Goal: Task Accomplishment & Management: Manage account settings

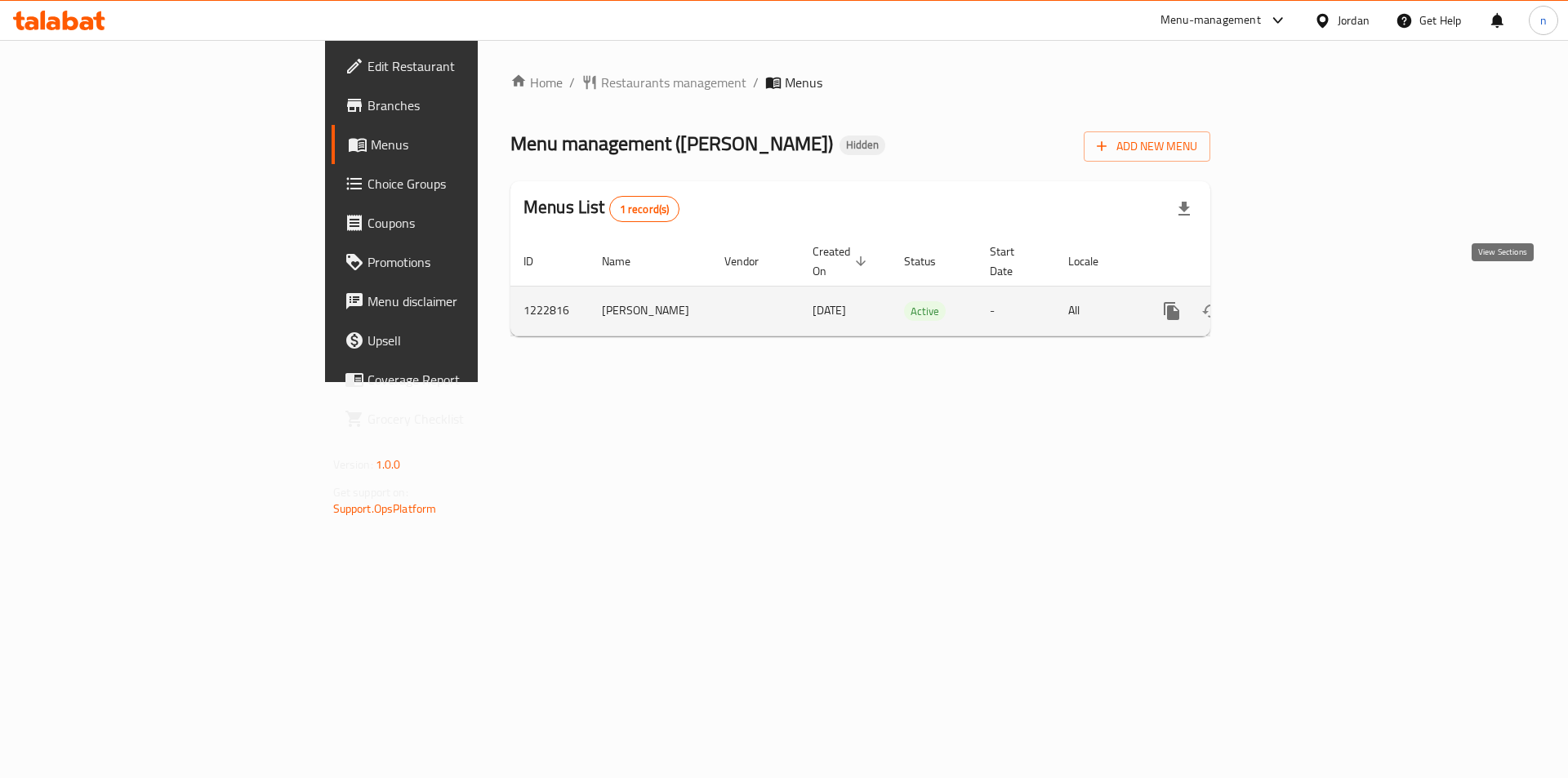
click at [1299, 301] on icon "enhanced table" at bounding box center [1289, 311] width 20 height 20
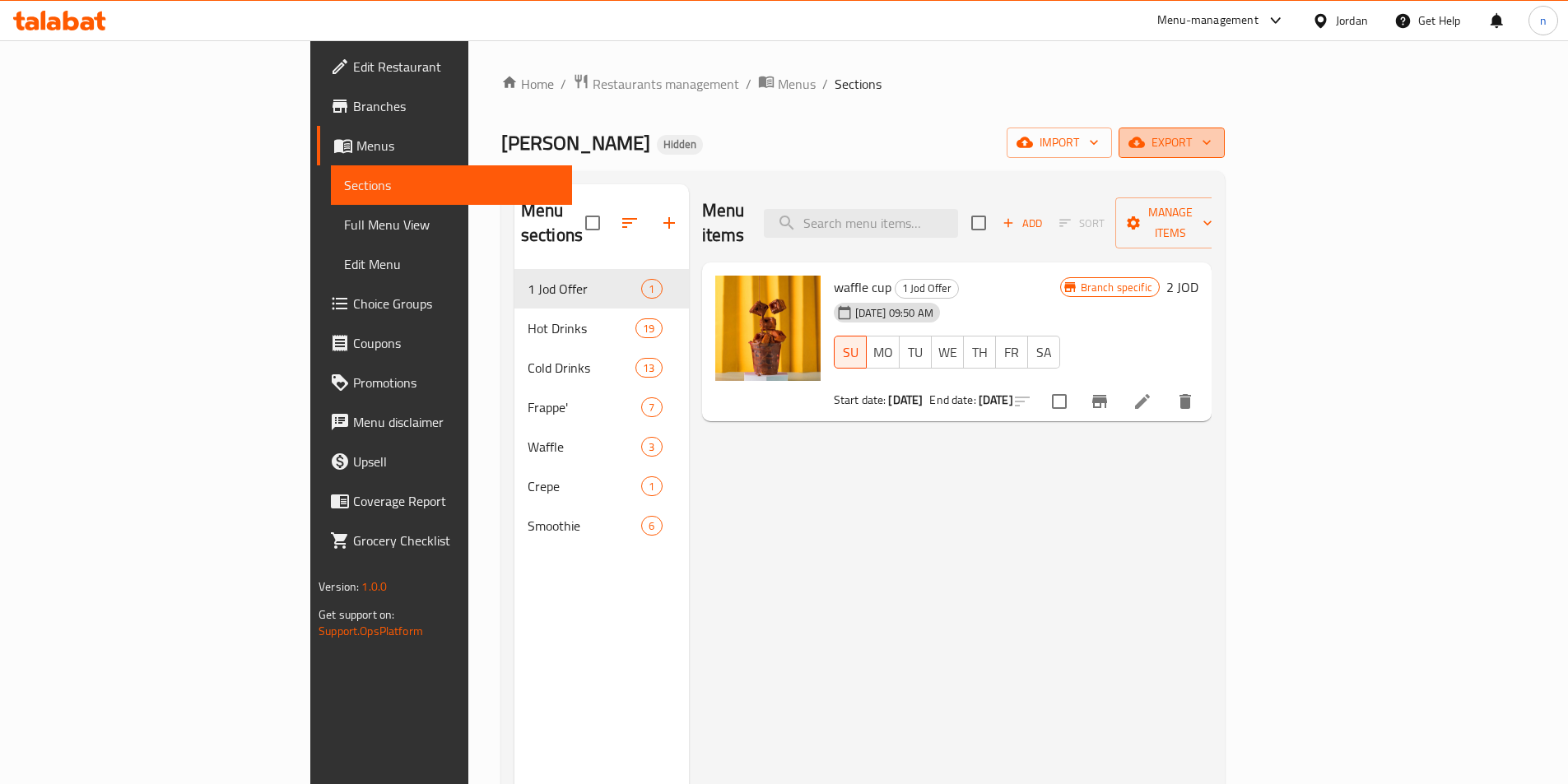
click at [1211, 144] on span "export" at bounding box center [1171, 143] width 79 height 21
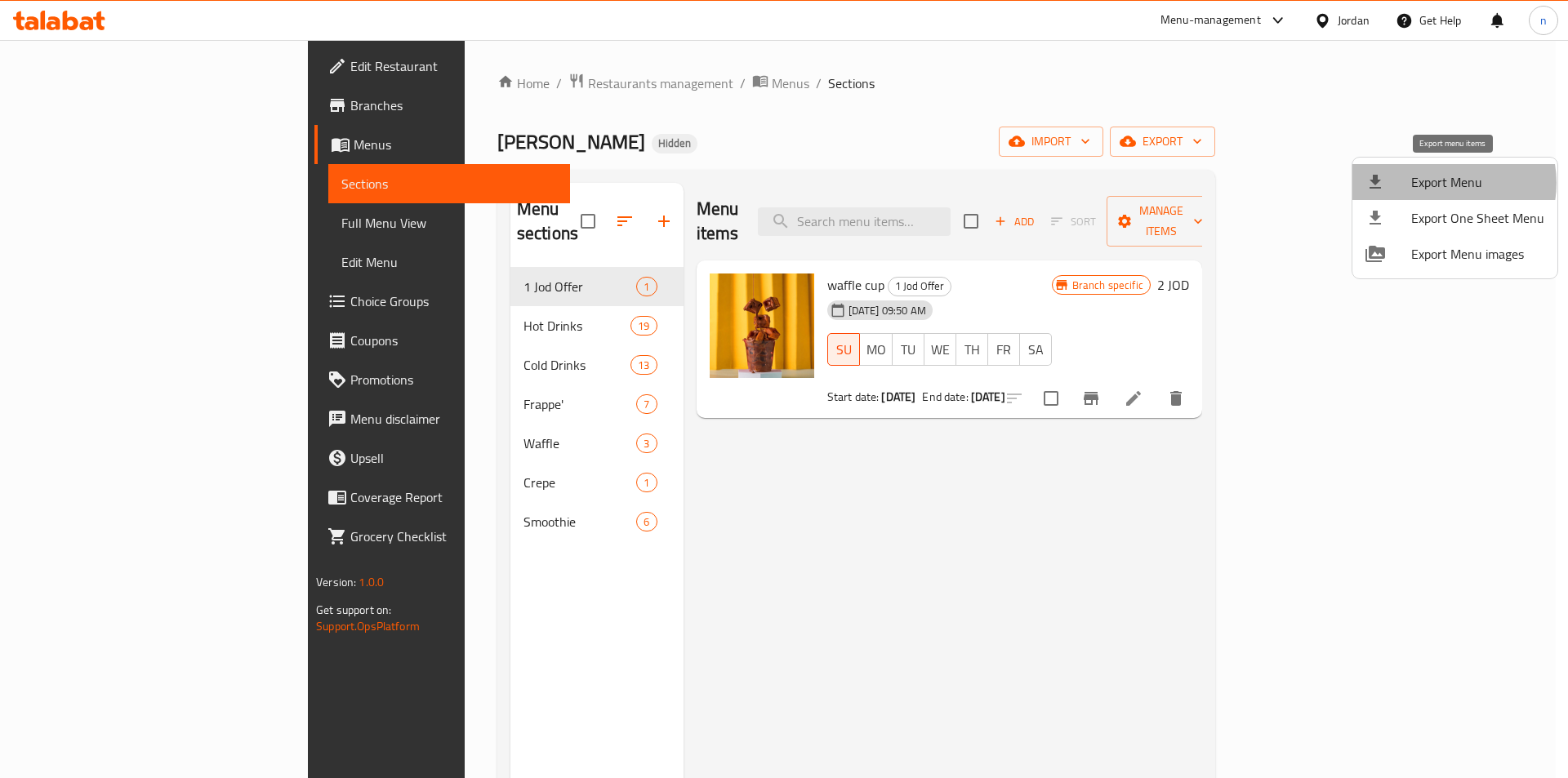
click at [1444, 183] on span "Export Menu" at bounding box center [1478, 182] width 133 height 20
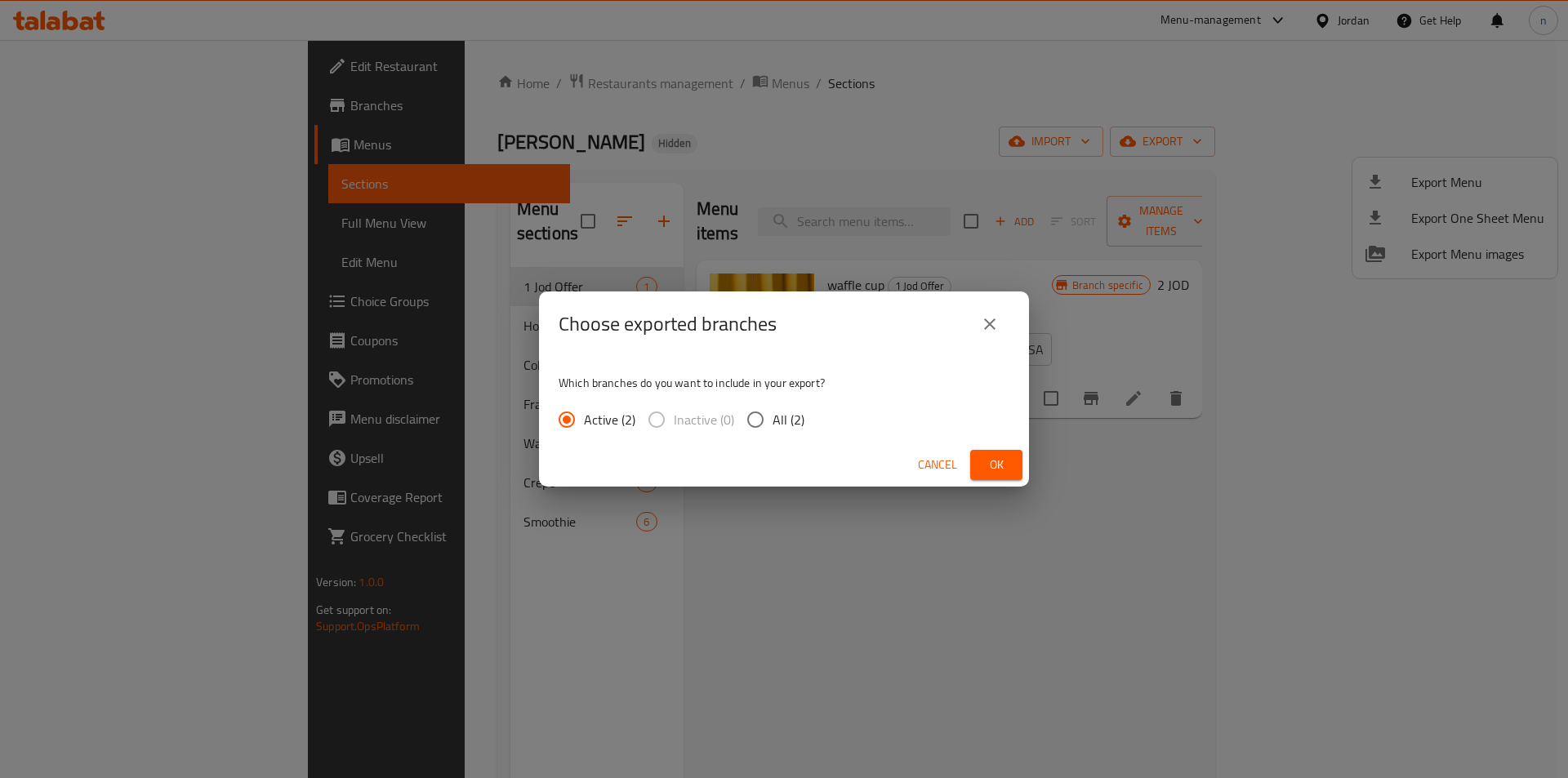
drag, startPoint x: 752, startPoint y: 417, endPoint x: 771, endPoint y: 425, distance: 20.6
click at [753, 416] on input "All (2)" at bounding box center [755, 420] width 35 height 35
radio input "true"
click at [1012, 469] on button "Ok" at bounding box center [996, 464] width 52 height 30
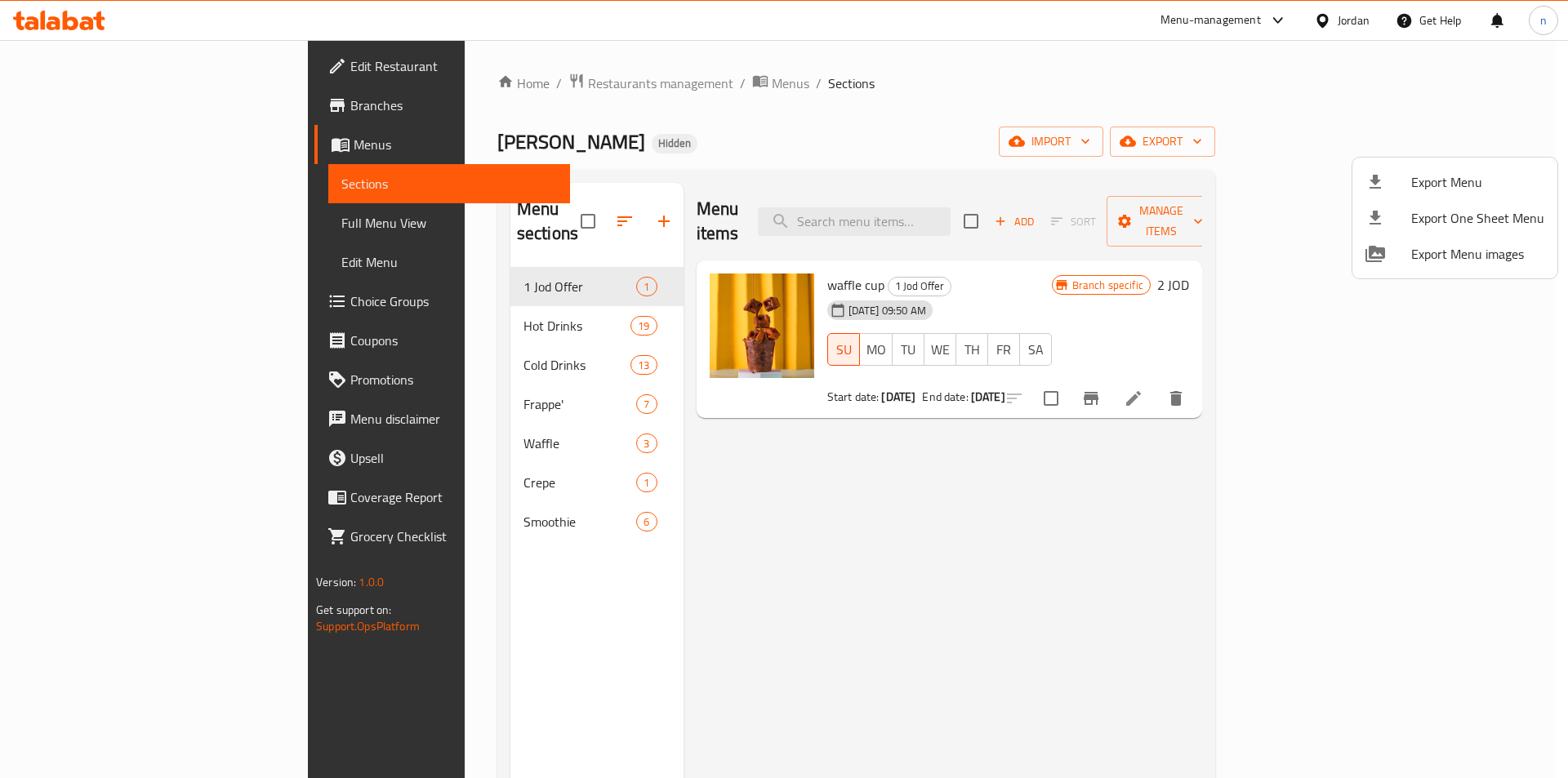
click at [145, 113] on div at bounding box center [784, 389] width 1568 height 778
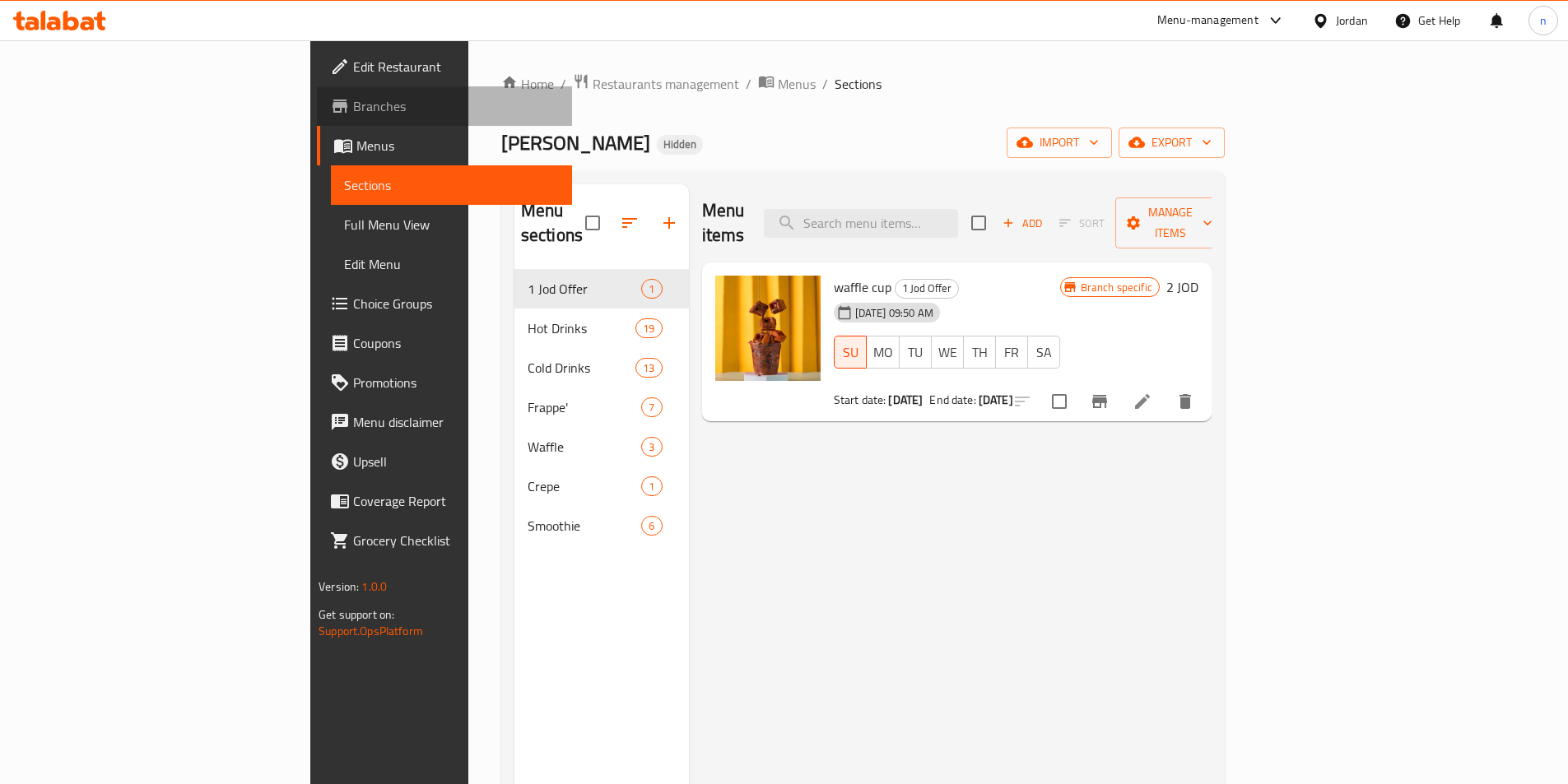
click at [353, 111] on span "Branches" at bounding box center [456, 106] width 206 height 20
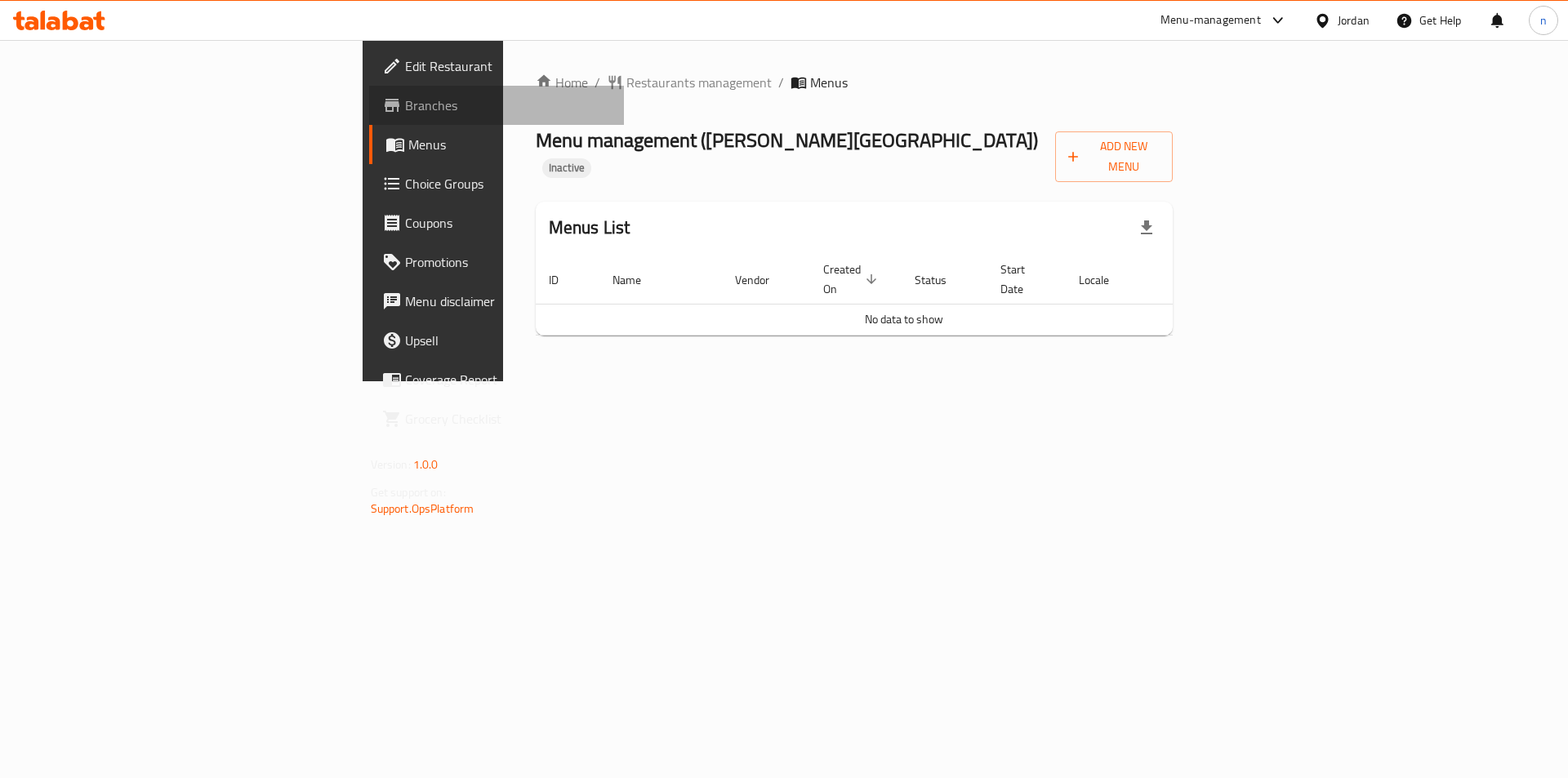
click at [405, 112] on span "Branches" at bounding box center [509, 105] width 206 height 20
click at [1159, 149] on span "Add New Menu" at bounding box center [1114, 156] width 92 height 41
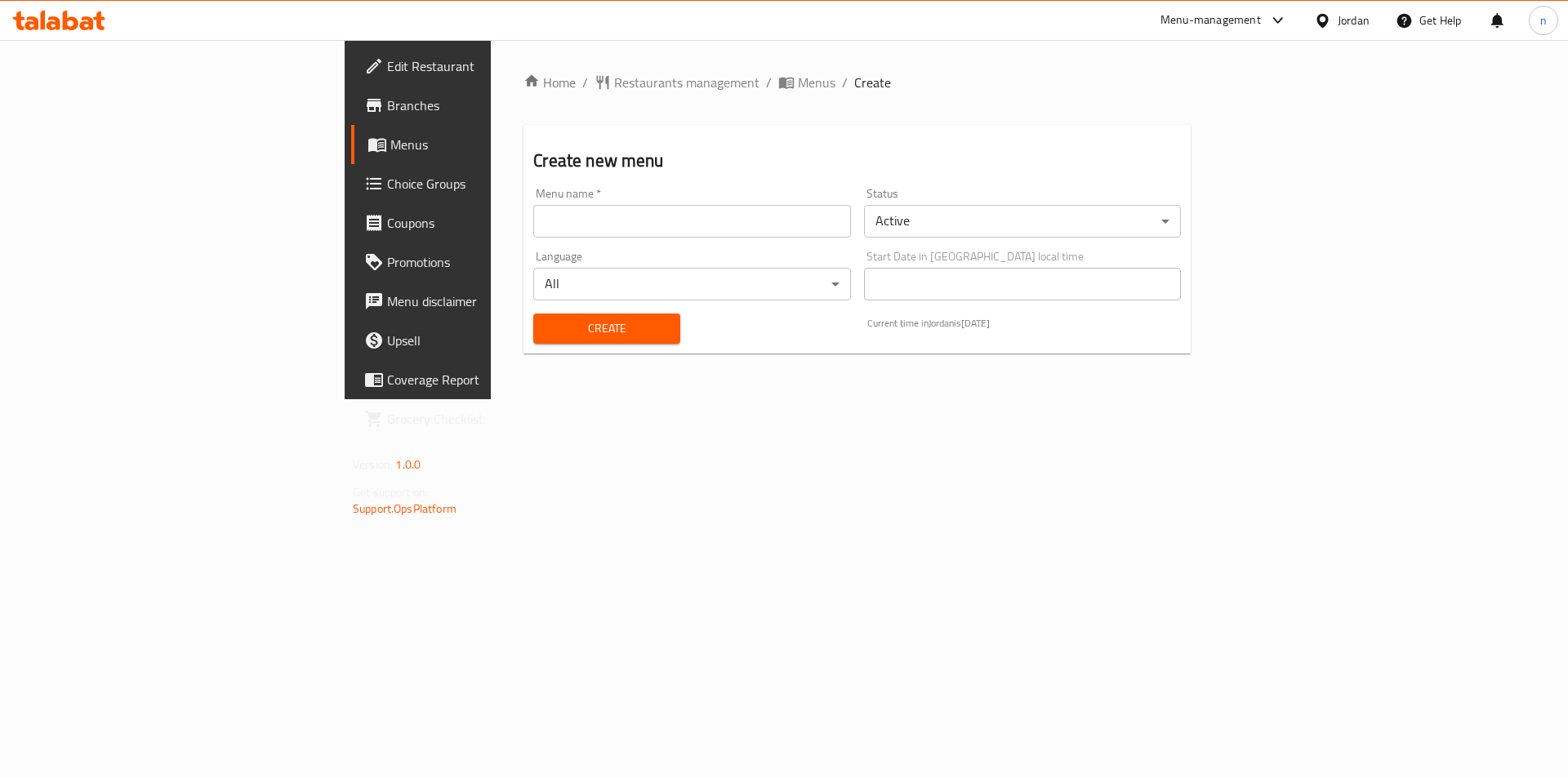
click at [533, 210] on input "text" at bounding box center [691, 222] width 317 height 33
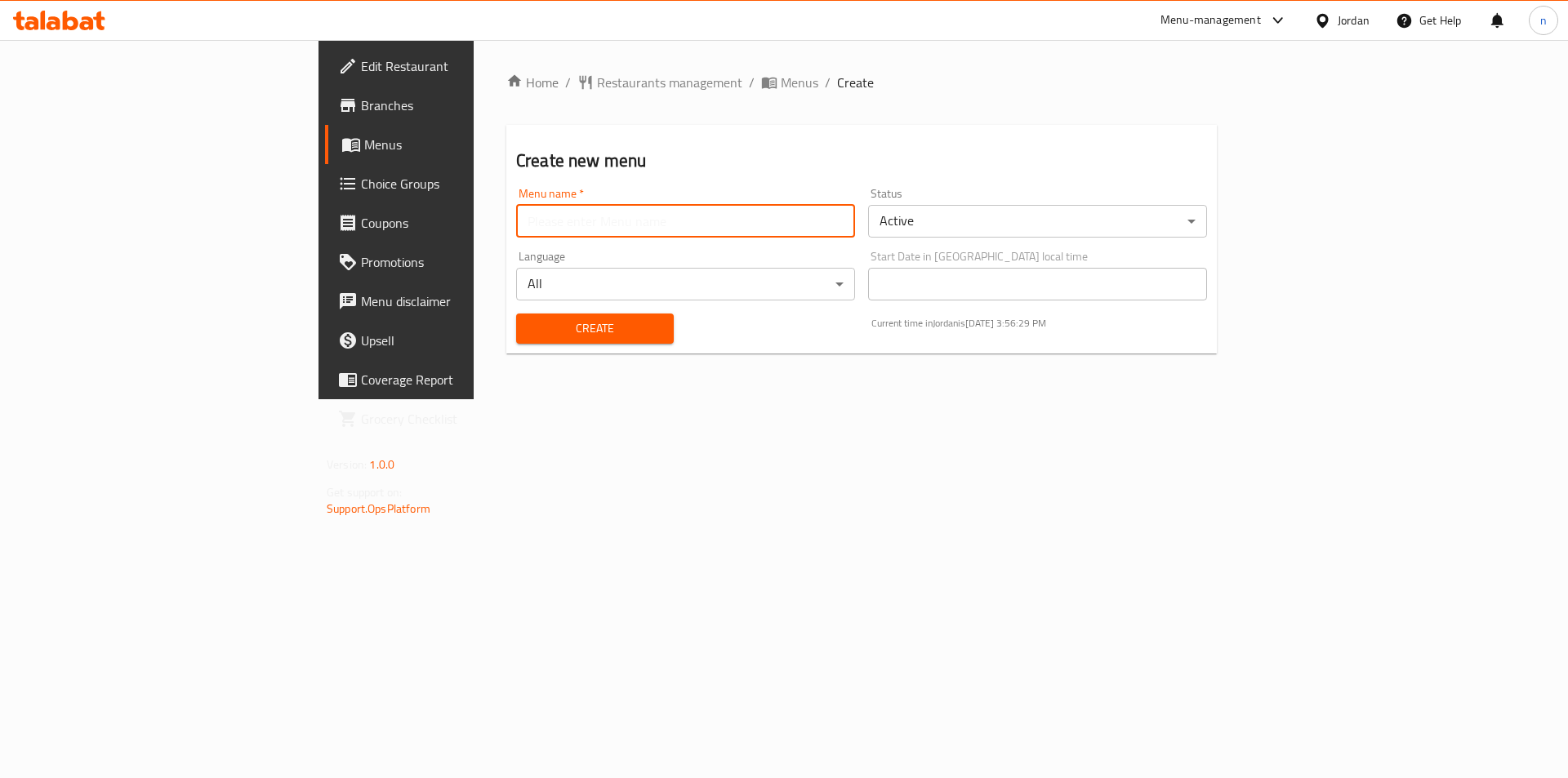
type input "nourhan 1/9"
click at [529, 320] on span "Create" at bounding box center [595, 329] width 132 height 21
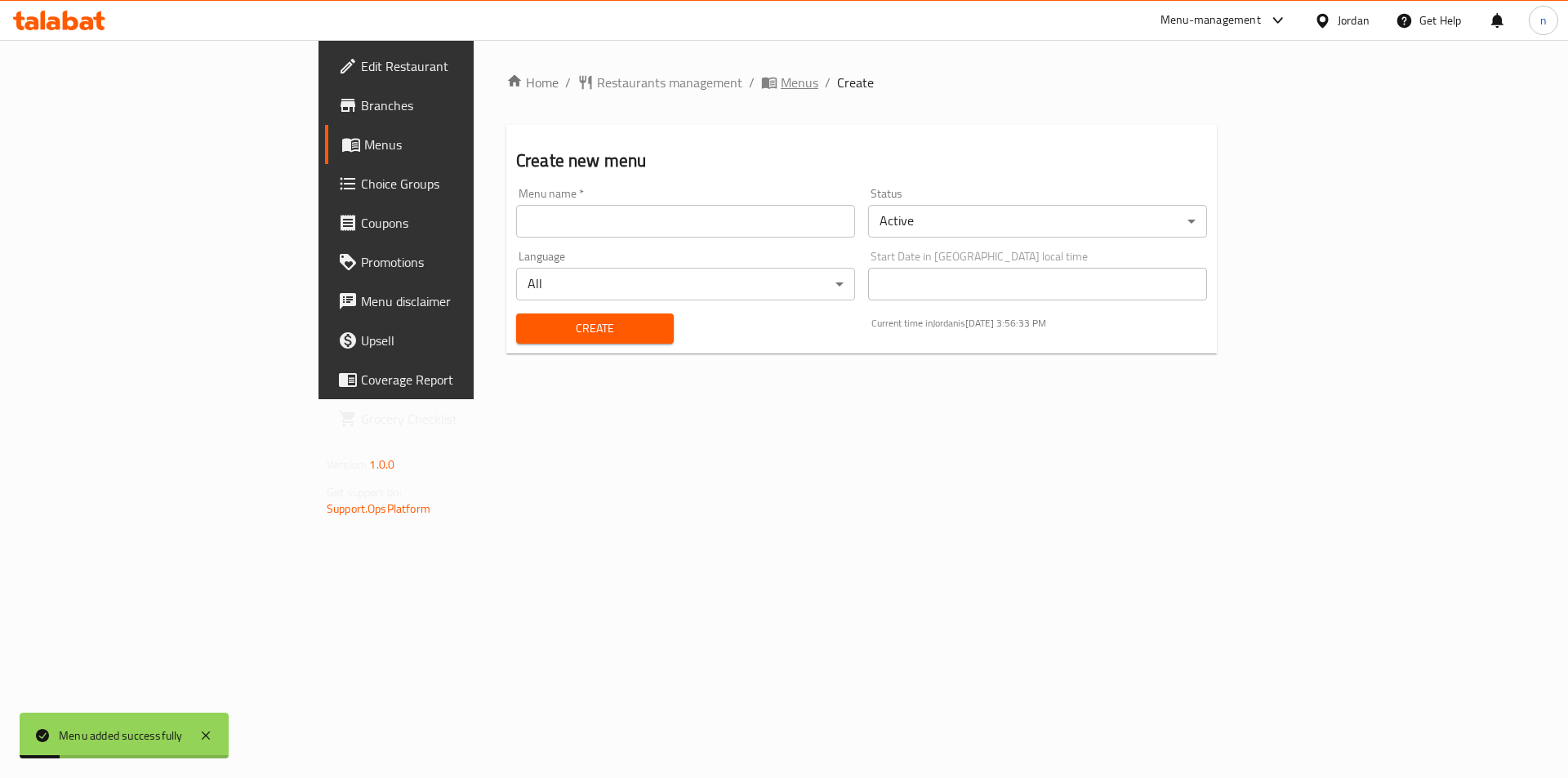
drag, startPoint x: 601, startPoint y: 69, endPoint x: 586, endPoint y: 80, distance: 18.6
click at [602, 71] on div "Home / Restaurants management / Menus / Create Create new menu Menu name   * Me…" at bounding box center [861, 219] width 775 height 360
click at [781, 80] on span "Menus" at bounding box center [799, 82] width 37 height 20
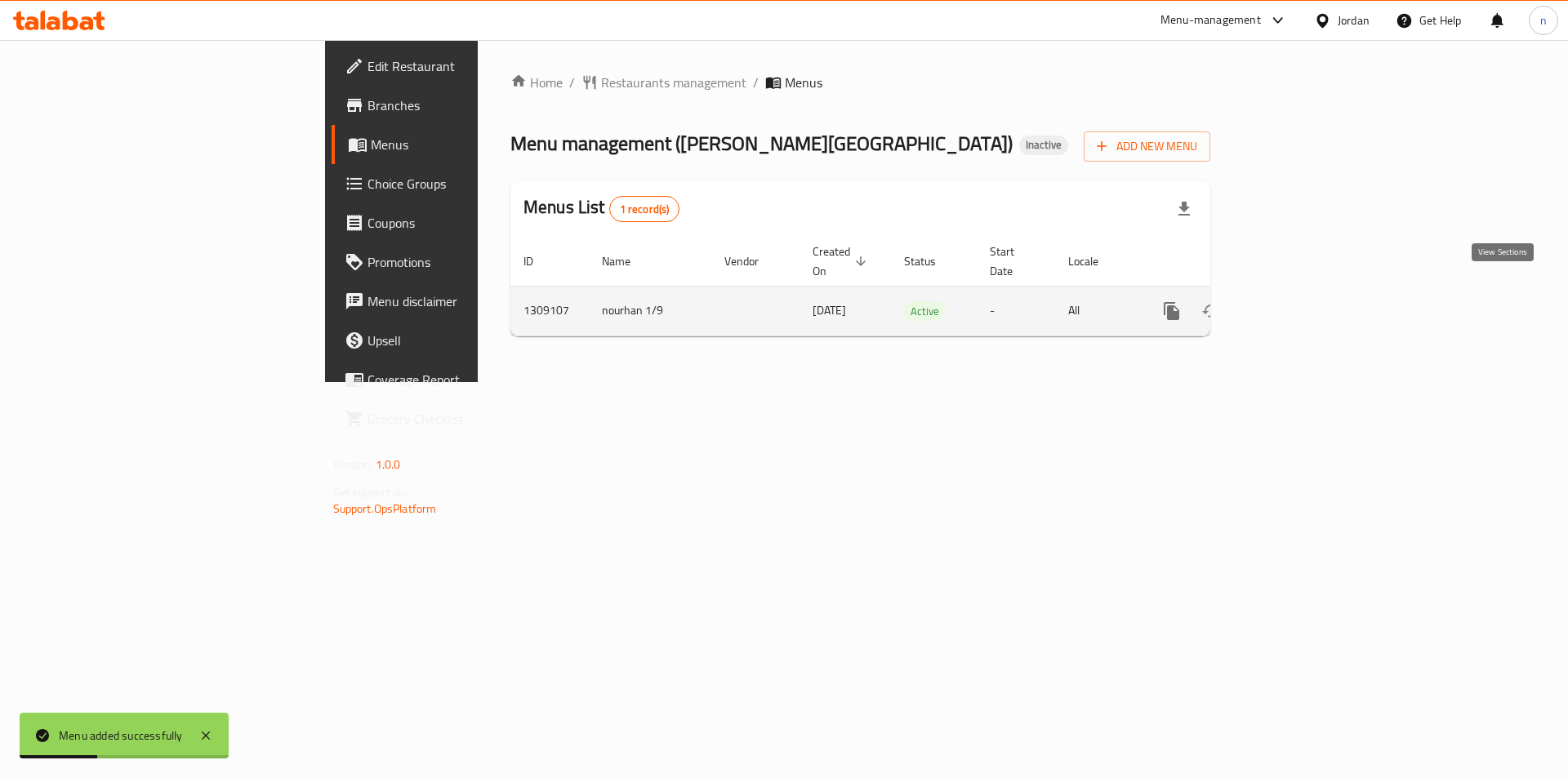
click at [1299, 301] on icon "enhanced table" at bounding box center [1289, 311] width 20 height 20
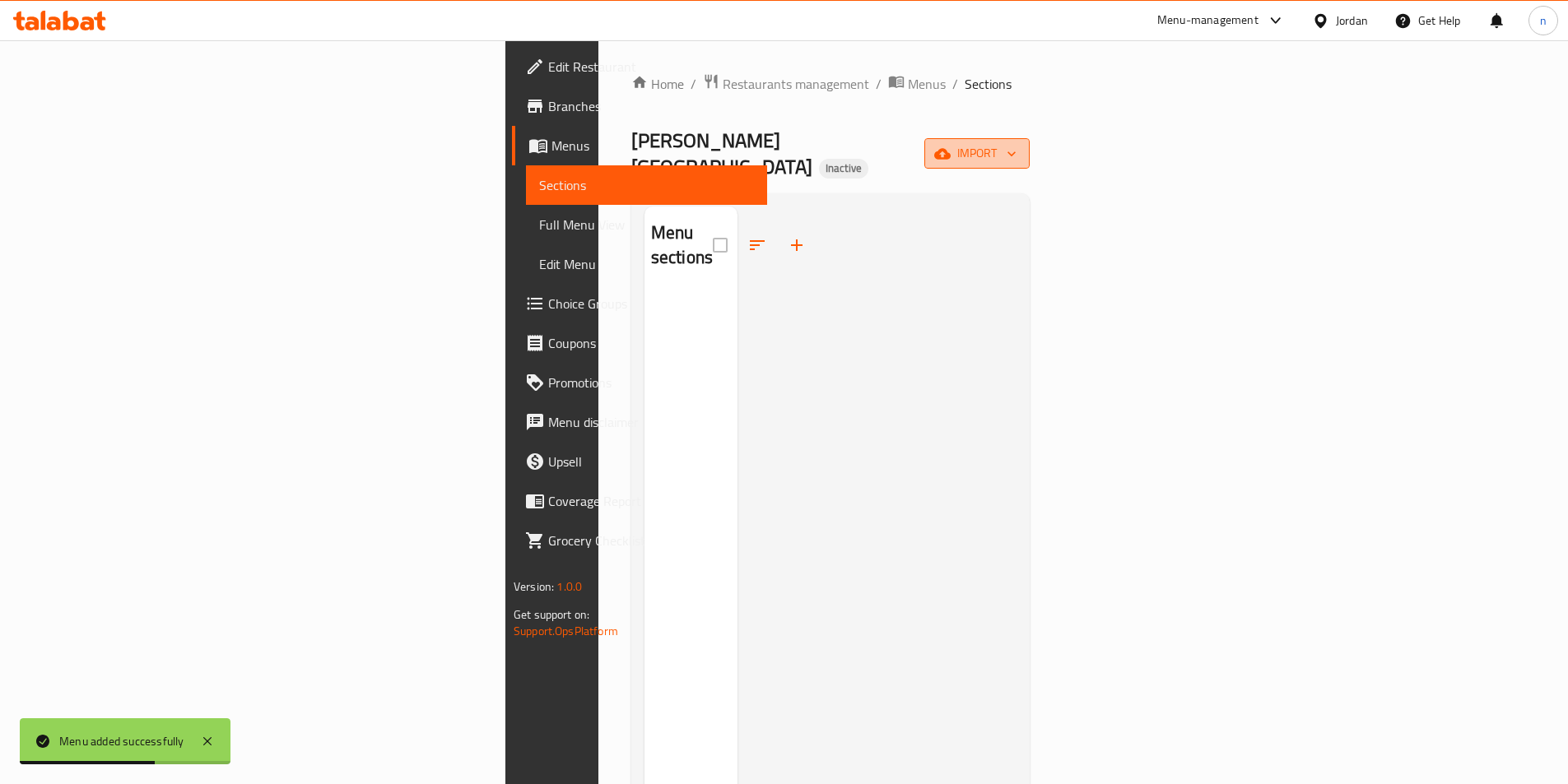
click at [1029, 138] on button "import" at bounding box center [976, 153] width 106 height 31
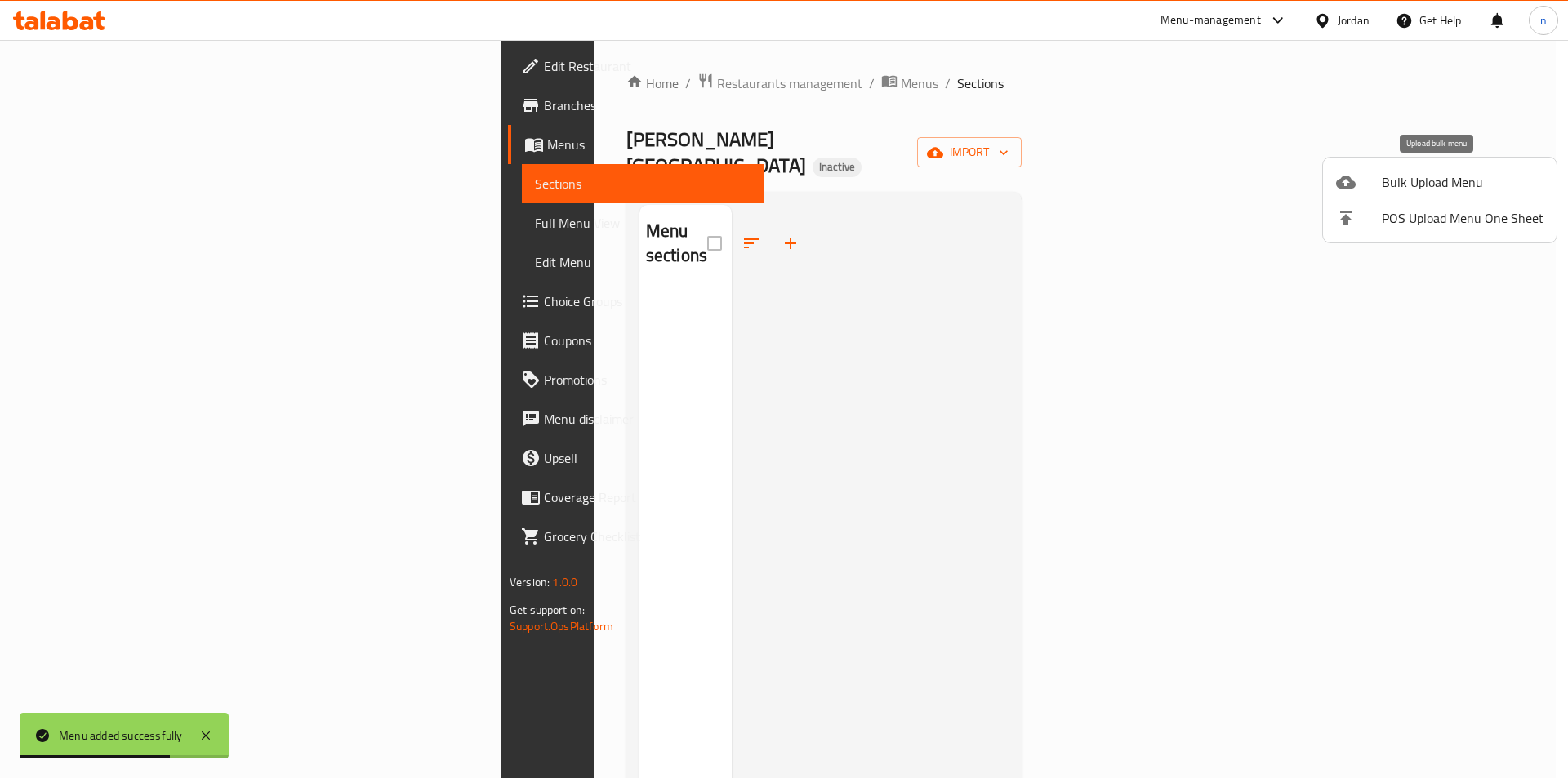
click at [1365, 191] on div at bounding box center [1358, 182] width 46 height 20
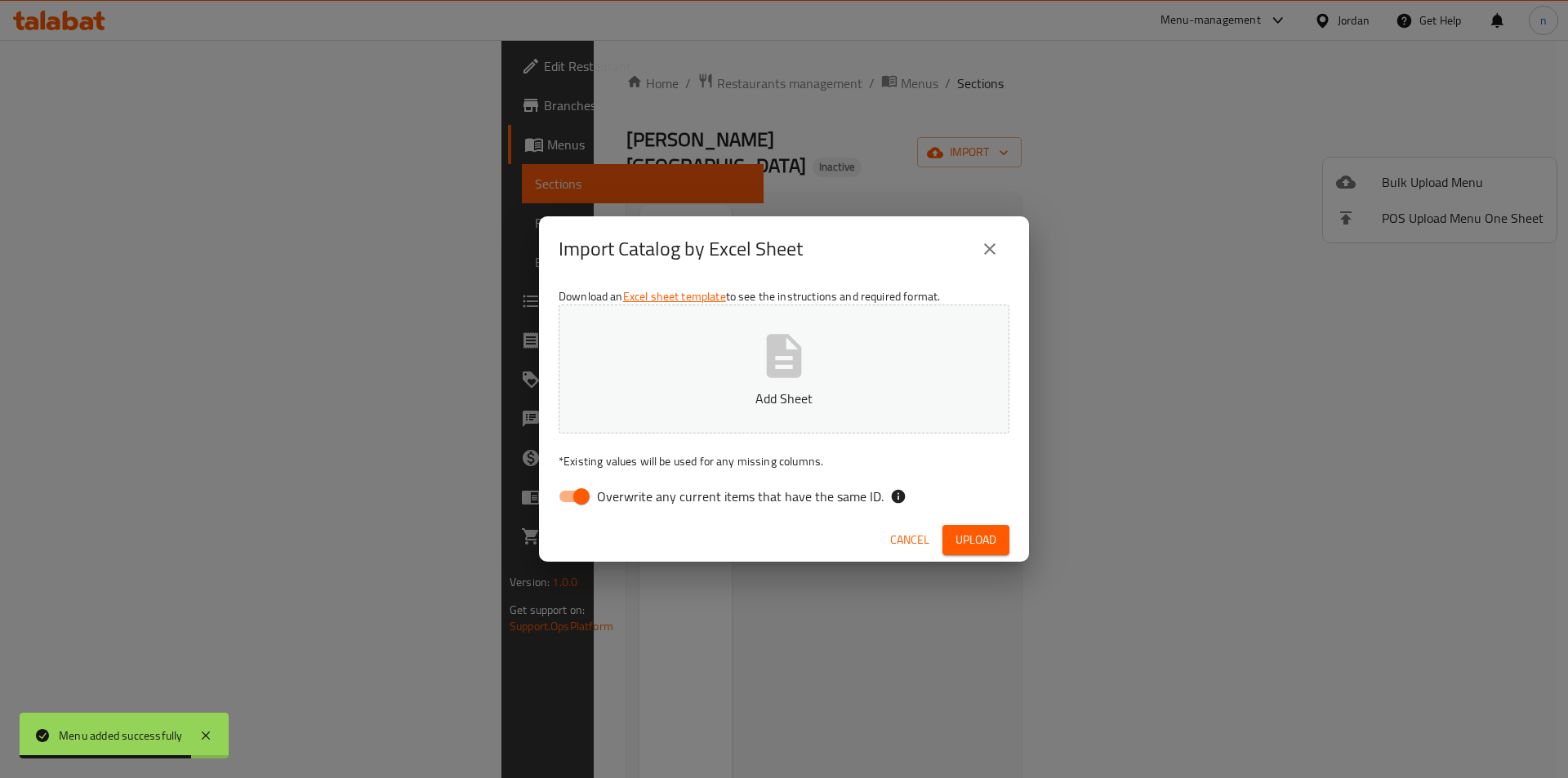
click at [550, 493] on input "Overwrite any current items that have the same ID." at bounding box center [580, 496] width 93 height 31
checkbox input "false"
click at [729, 399] on p "Add Sheet" at bounding box center [784, 399] width 400 height 20
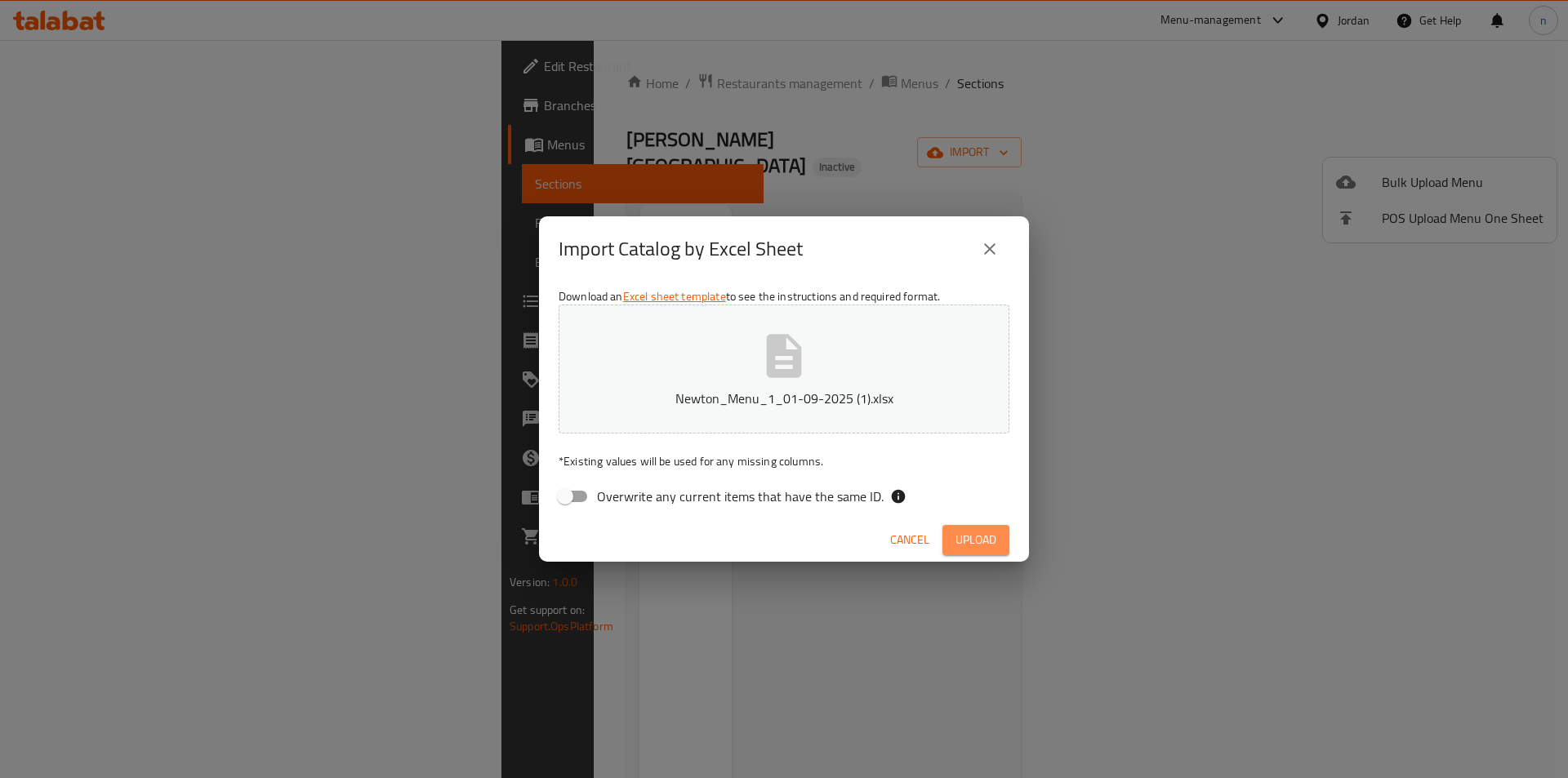
click at [987, 535] on span "Upload" at bounding box center [975, 541] width 41 height 21
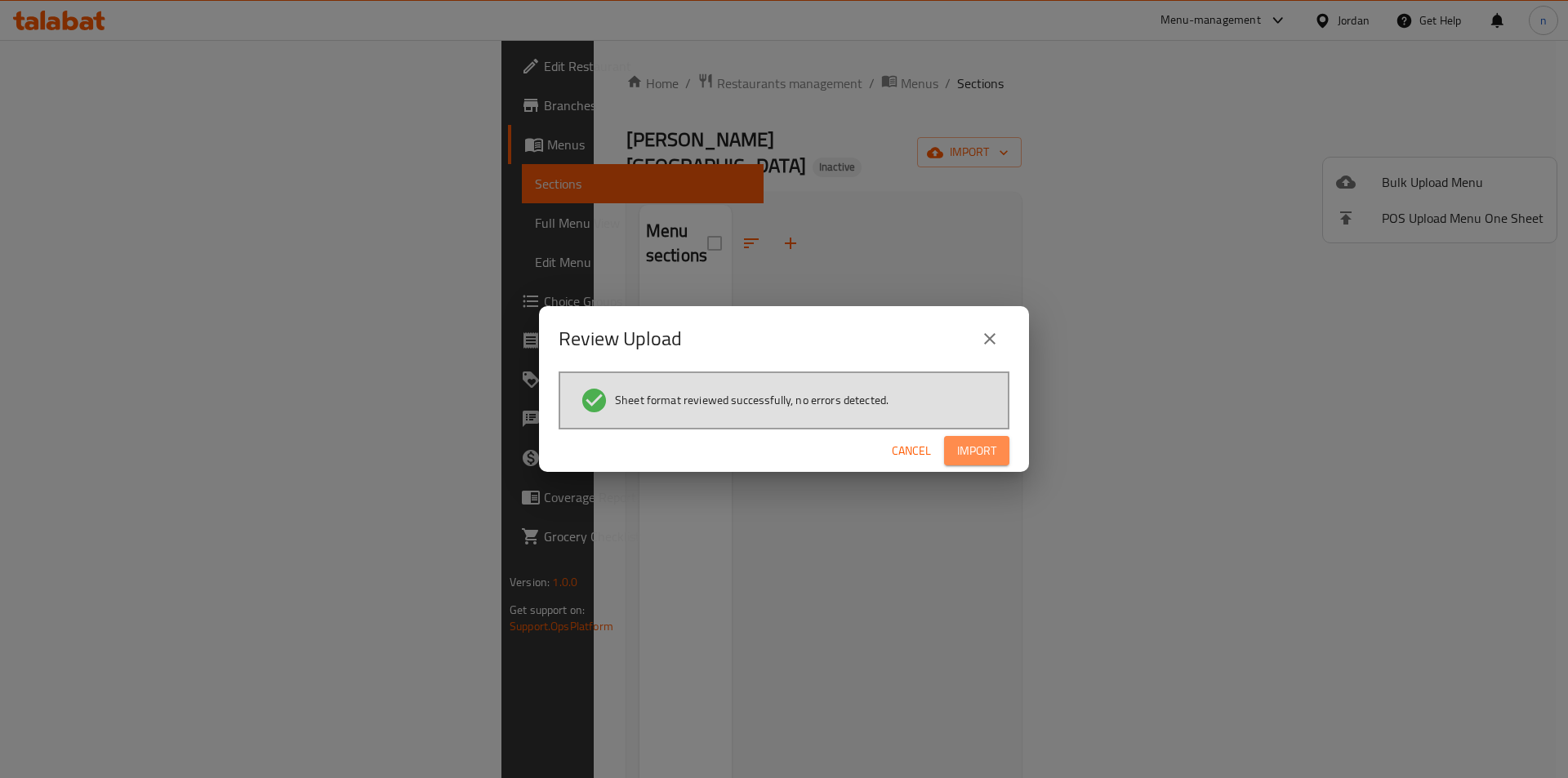
click at [979, 455] on span "Import" at bounding box center [976, 451] width 39 height 21
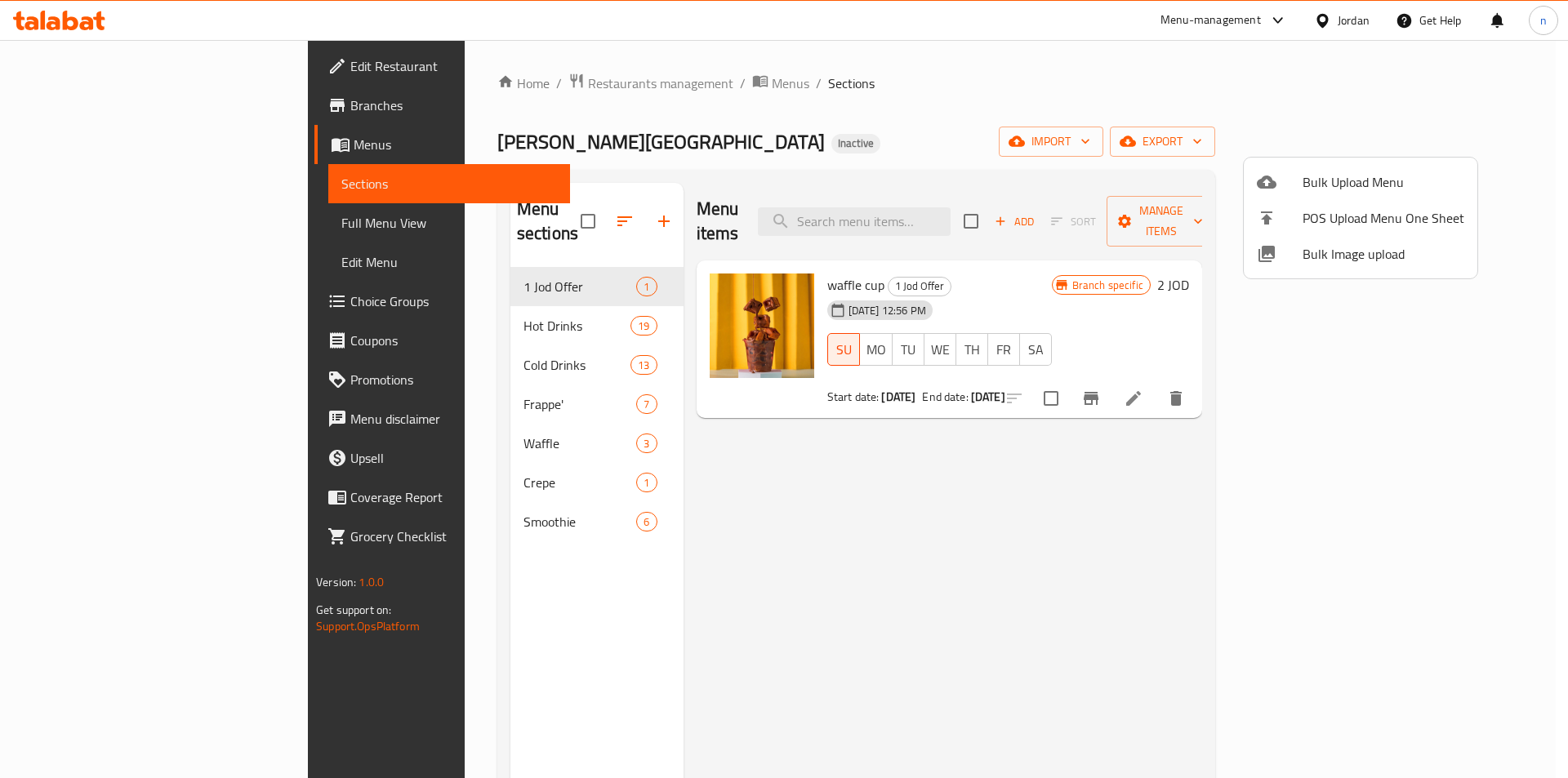
click at [879, 146] on div at bounding box center [784, 389] width 1568 height 778
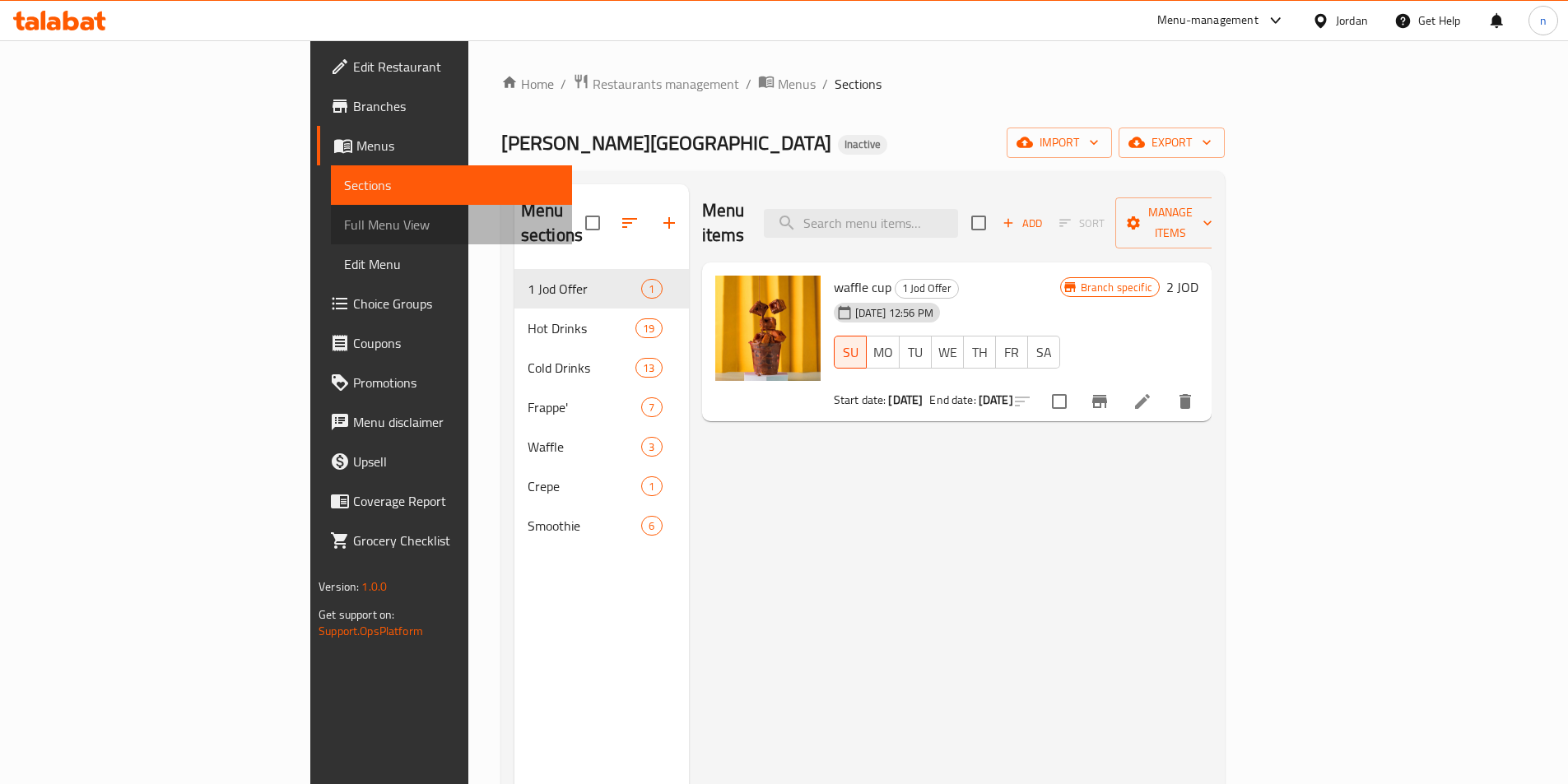
click at [344, 224] on span "Full Menu View" at bounding box center [451, 224] width 215 height 20
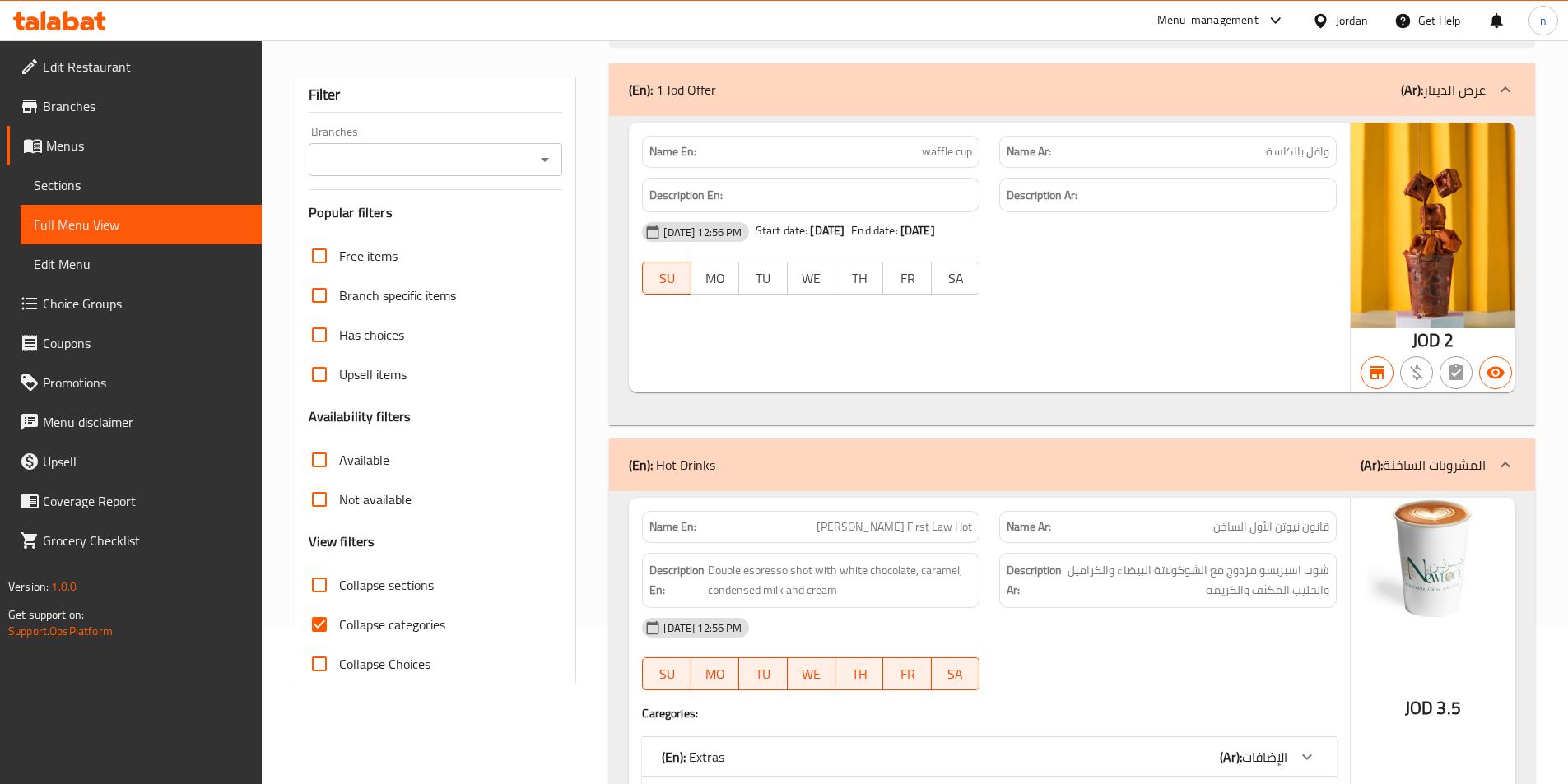
scroll to position [165, 0]
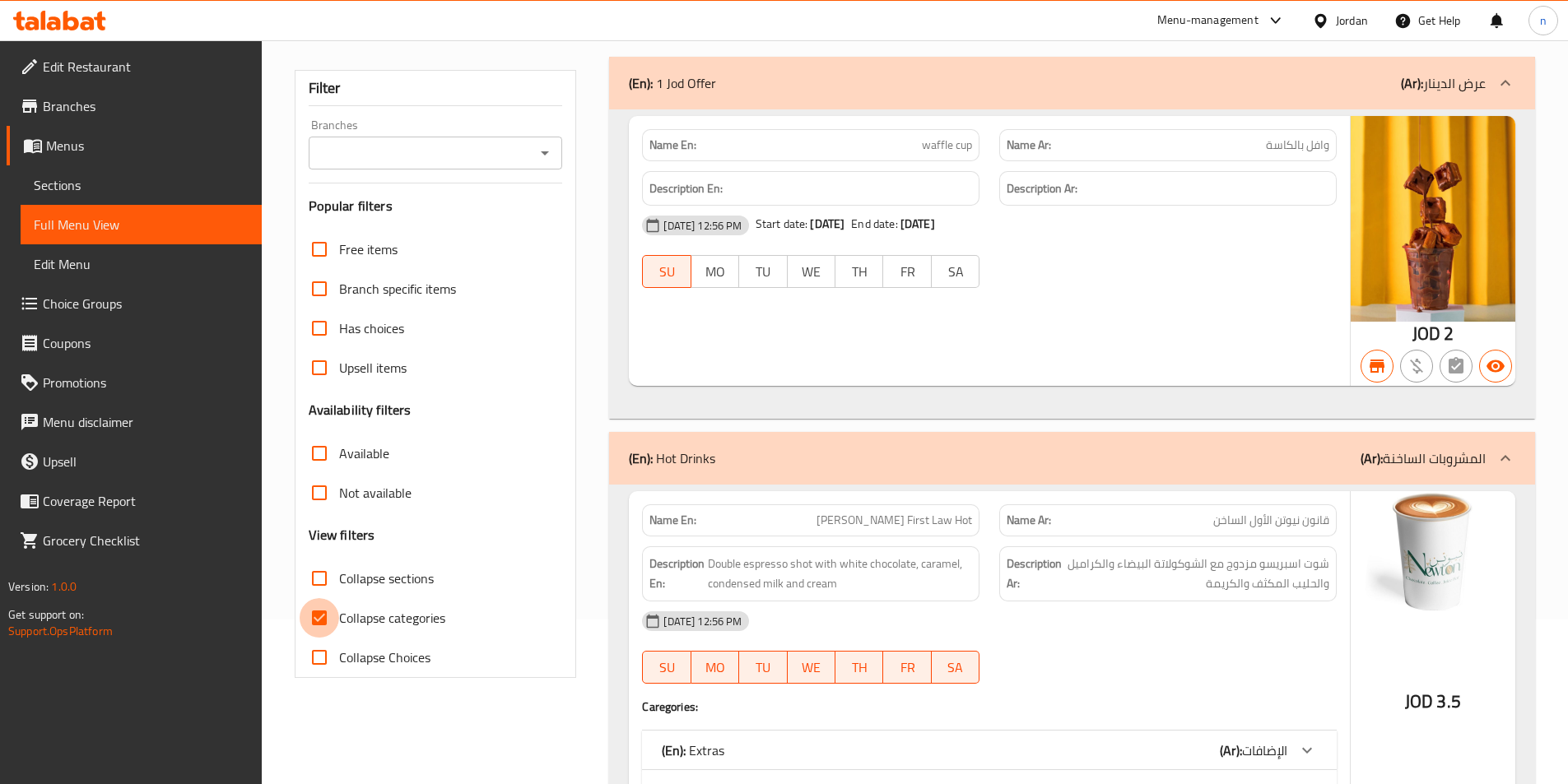
click at [322, 622] on input "Collapse categories" at bounding box center [319, 617] width 39 height 39
checkbox input "false"
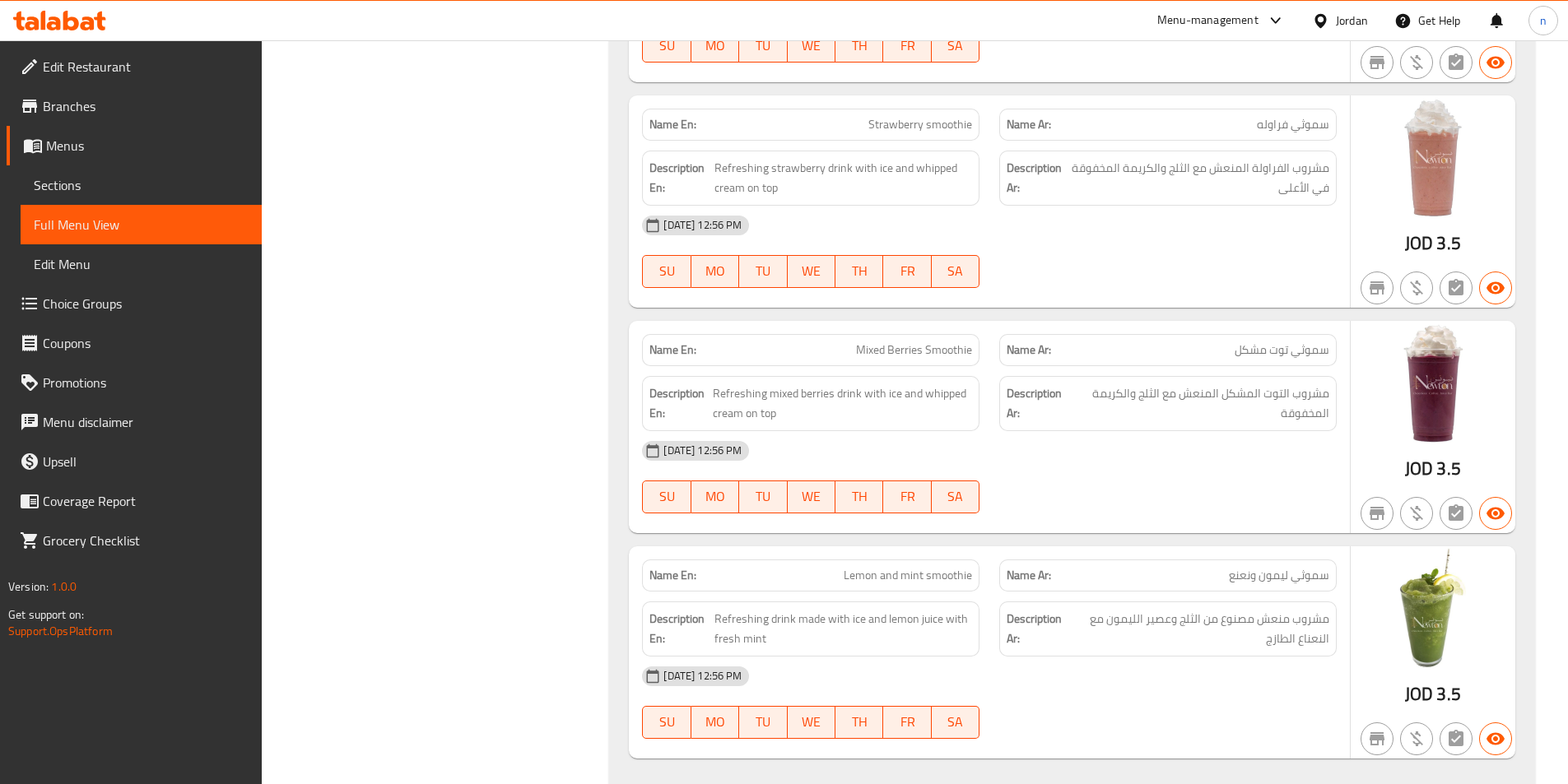
scroll to position [0, 0]
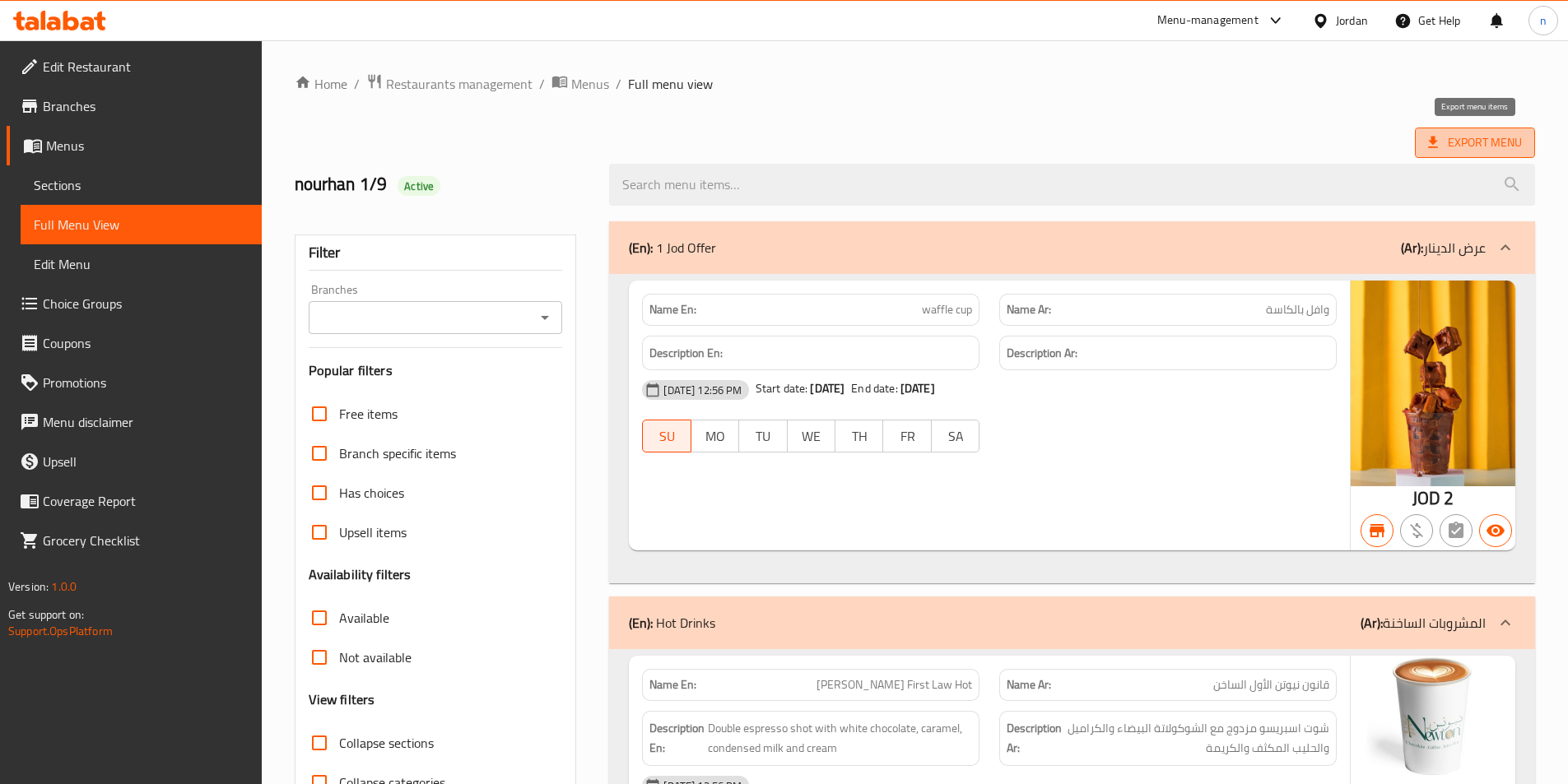
click at [1452, 142] on span "Export Menu" at bounding box center [1474, 143] width 93 height 21
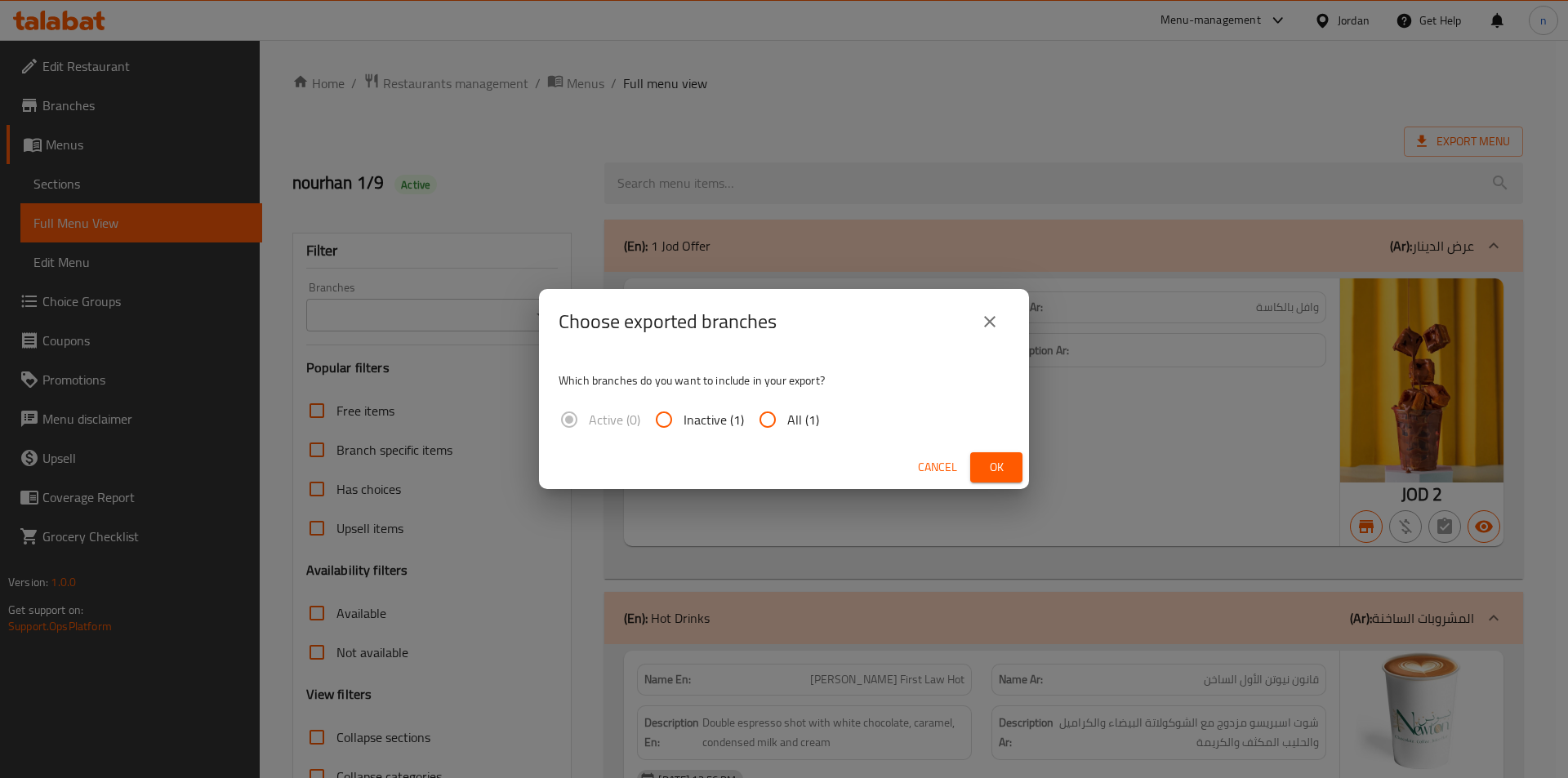
drag, startPoint x: 773, startPoint y: 412, endPoint x: 782, endPoint y: 419, distance: 11.4
click at [774, 412] on input "All (1)" at bounding box center [767, 419] width 39 height 39
radio input "true"
click at [977, 469] on button "Ok" at bounding box center [996, 467] width 52 height 30
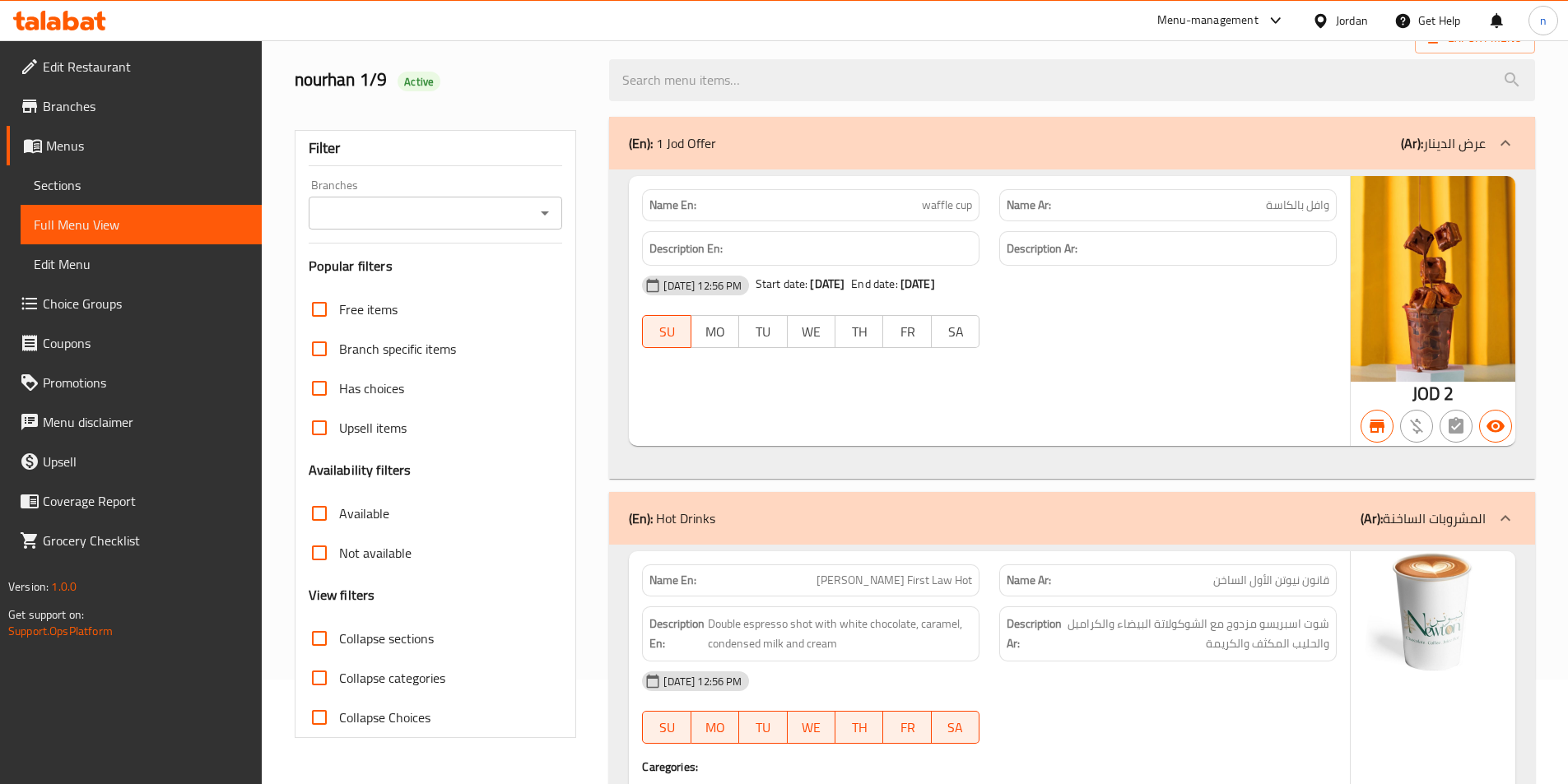
scroll to position [165, 0]
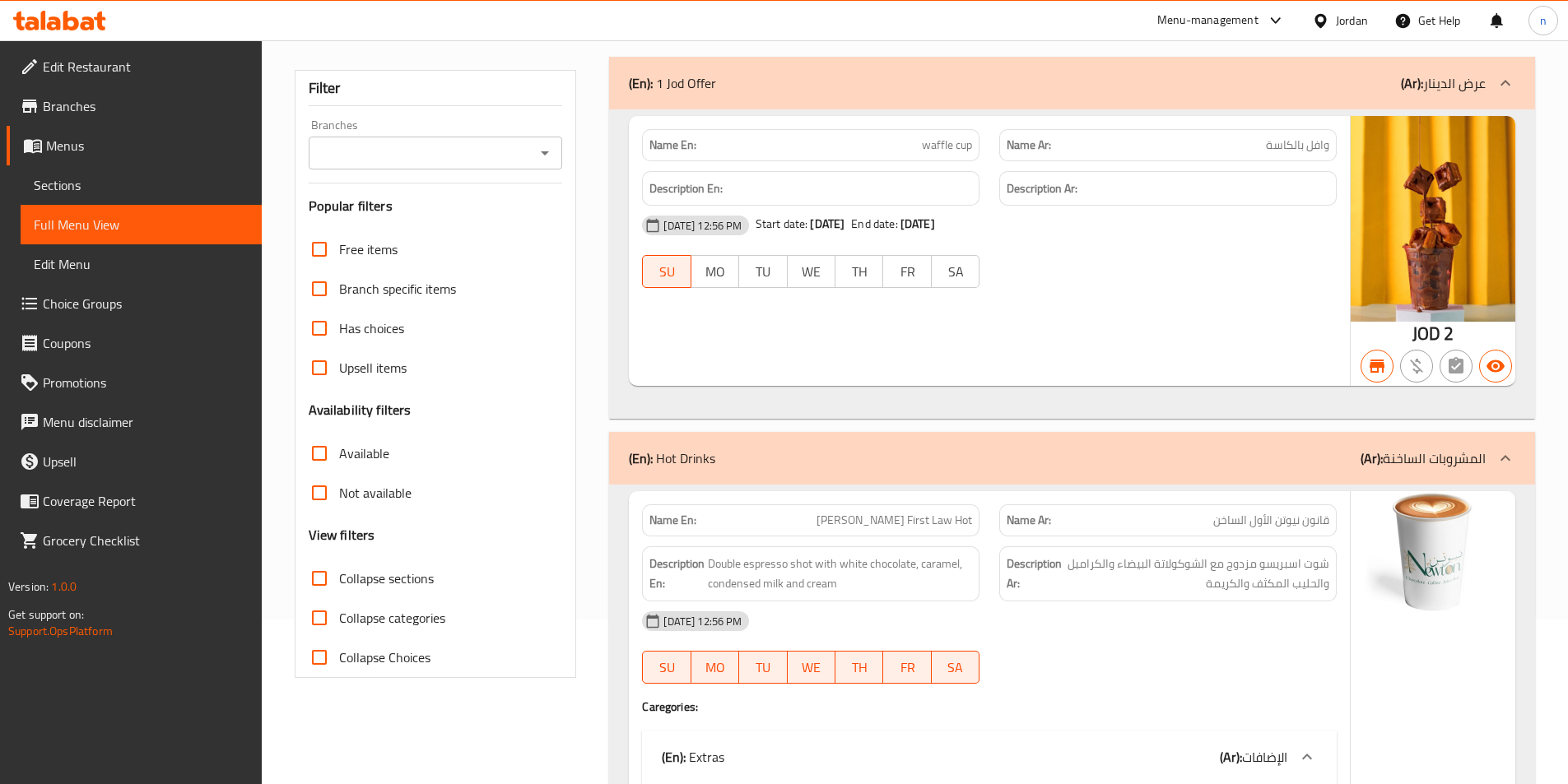
click at [65, 11] on icon at bounding box center [59, 20] width 93 height 20
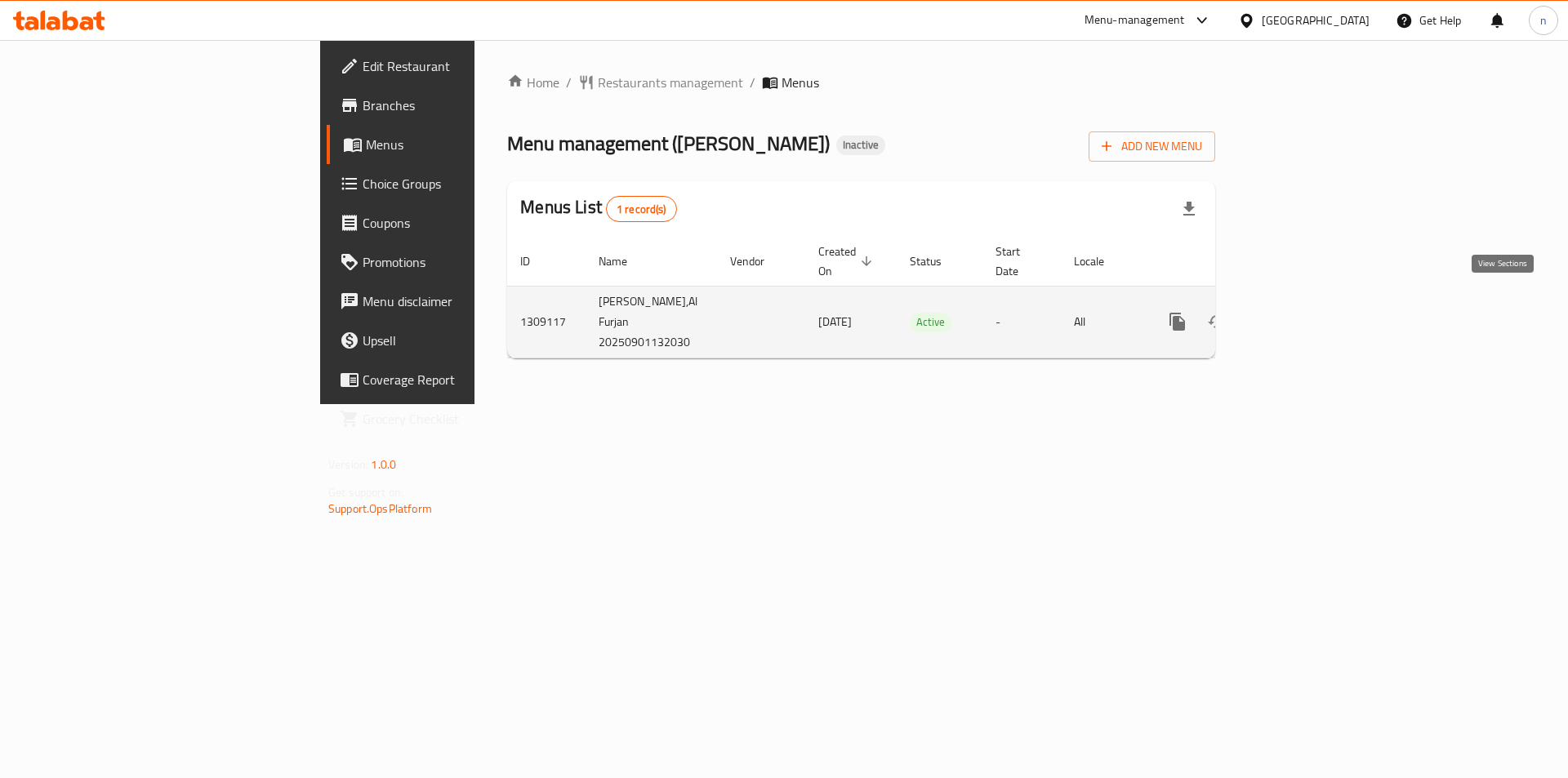
click at [1314, 307] on link "enhanced table" at bounding box center [1294, 321] width 39 height 39
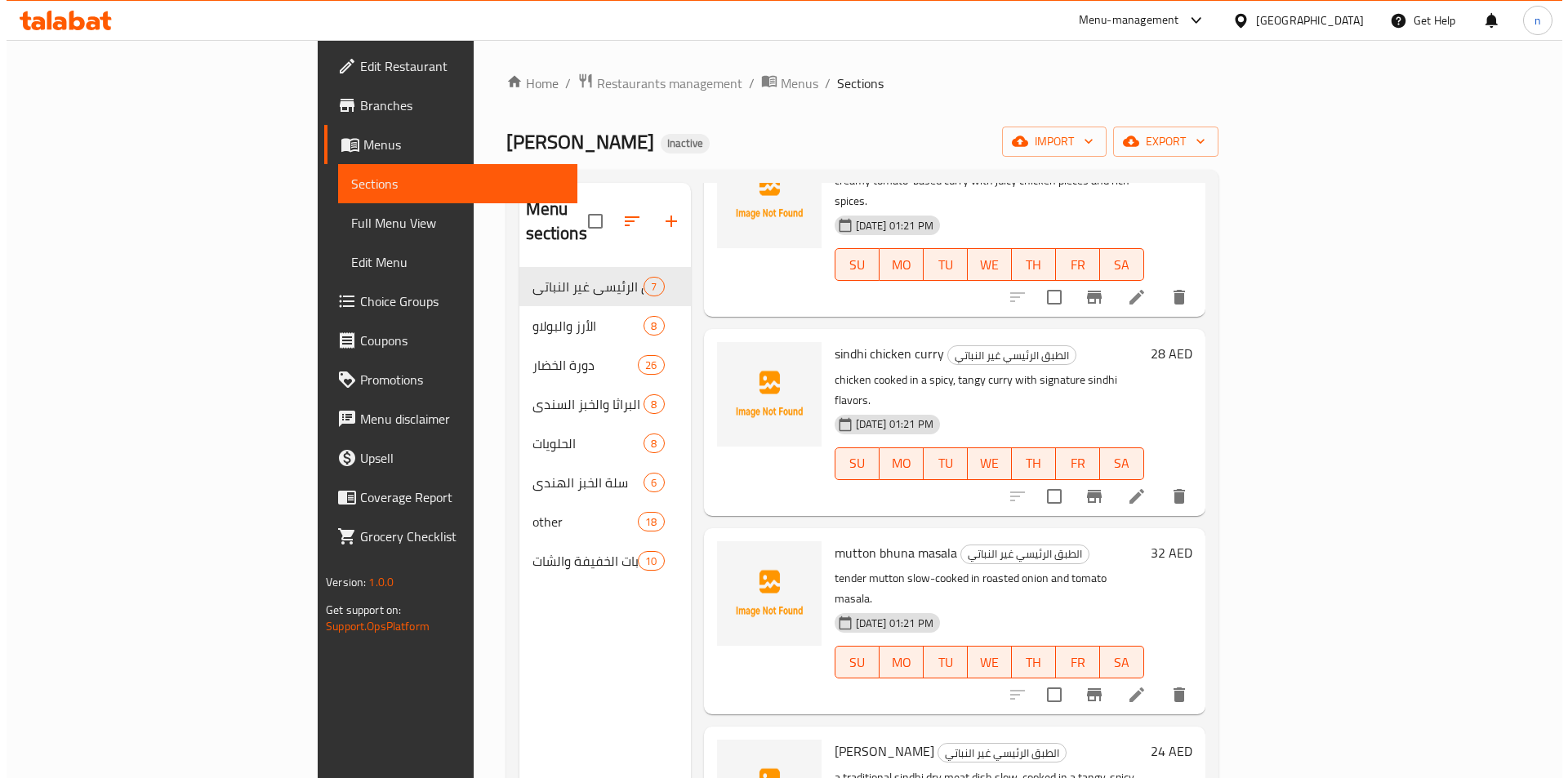
scroll to position [511, 0]
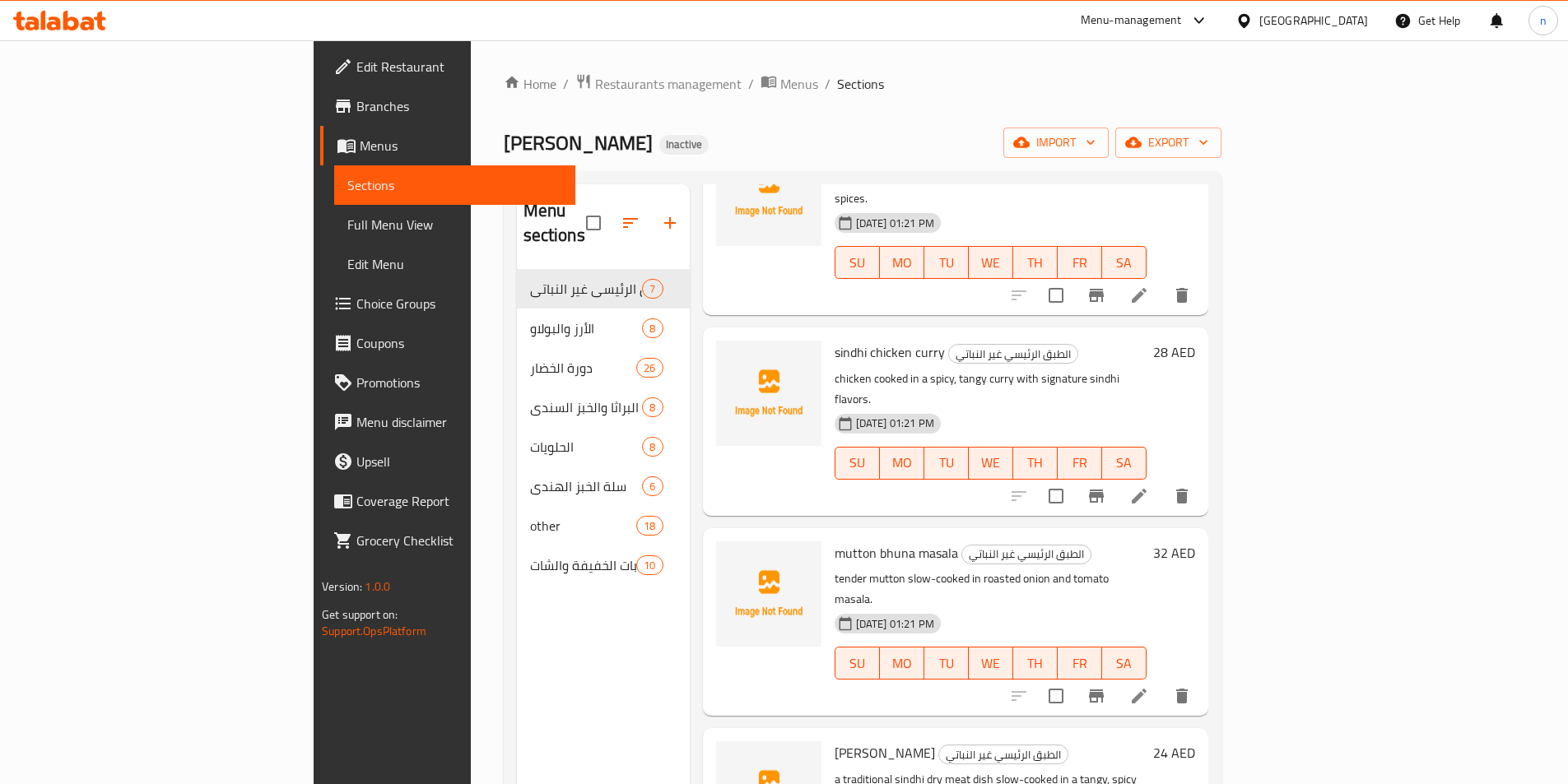
click at [554, 72] on div "Home / Restaurants management / Menus / Sections Sindhi Zaika Inactive import e…" at bounding box center [862, 527] width 783 height 974
click at [760, 84] on span "breadcrumb" at bounding box center [770, 84] width 20 height 22
